Goal: Information Seeking & Learning: Stay updated

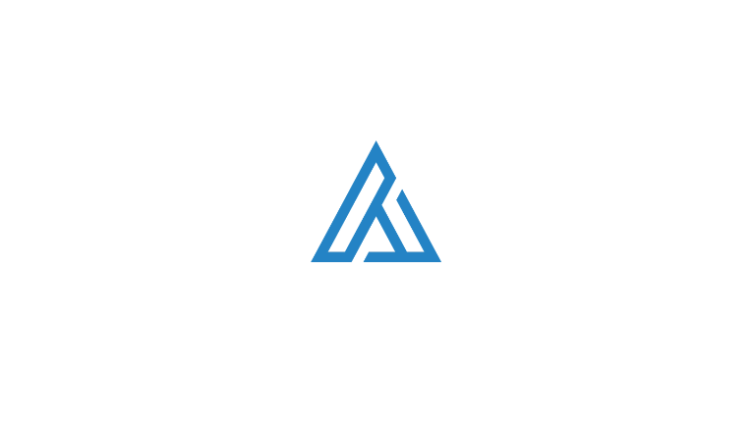
type input "QrfJTYuirL"
type input "BXIOJmMoqajHbW"
type input "[EMAIL_ADDRESS][DOMAIN_NAME]"
